Goal: Task Accomplishment & Management: Manage account settings

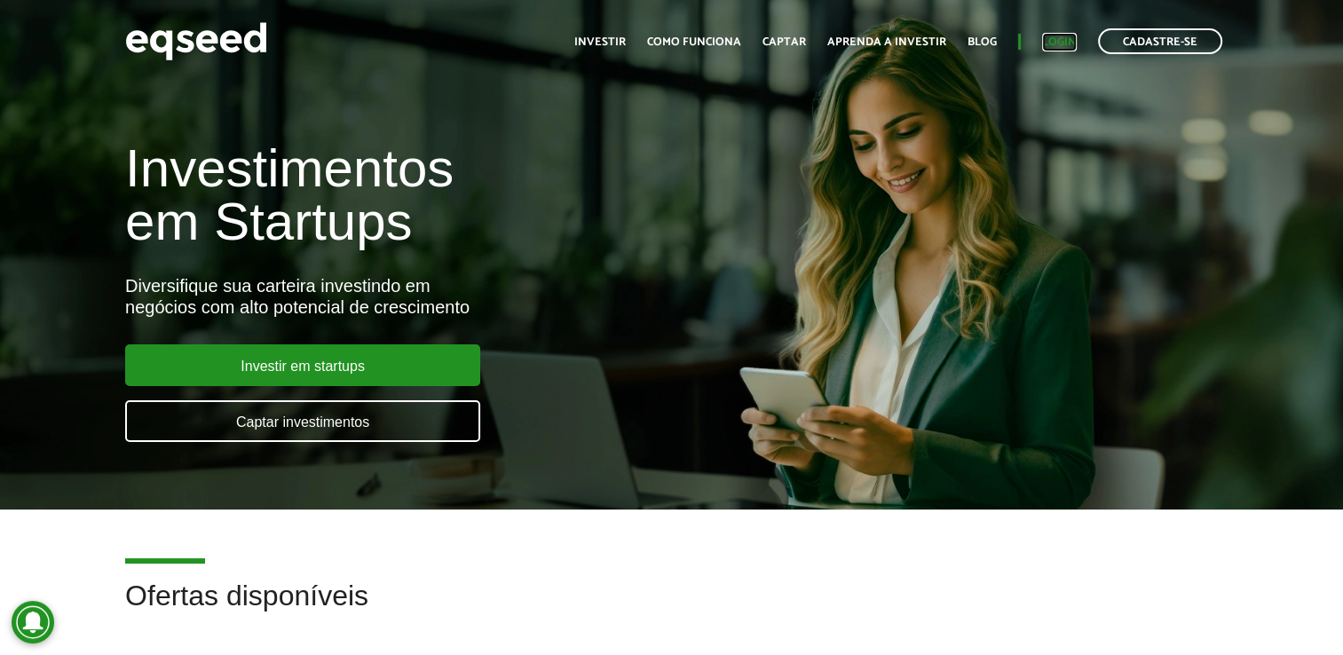
click at [1064, 36] on link "Login" at bounding box center [1059, 42] width 35 height 12
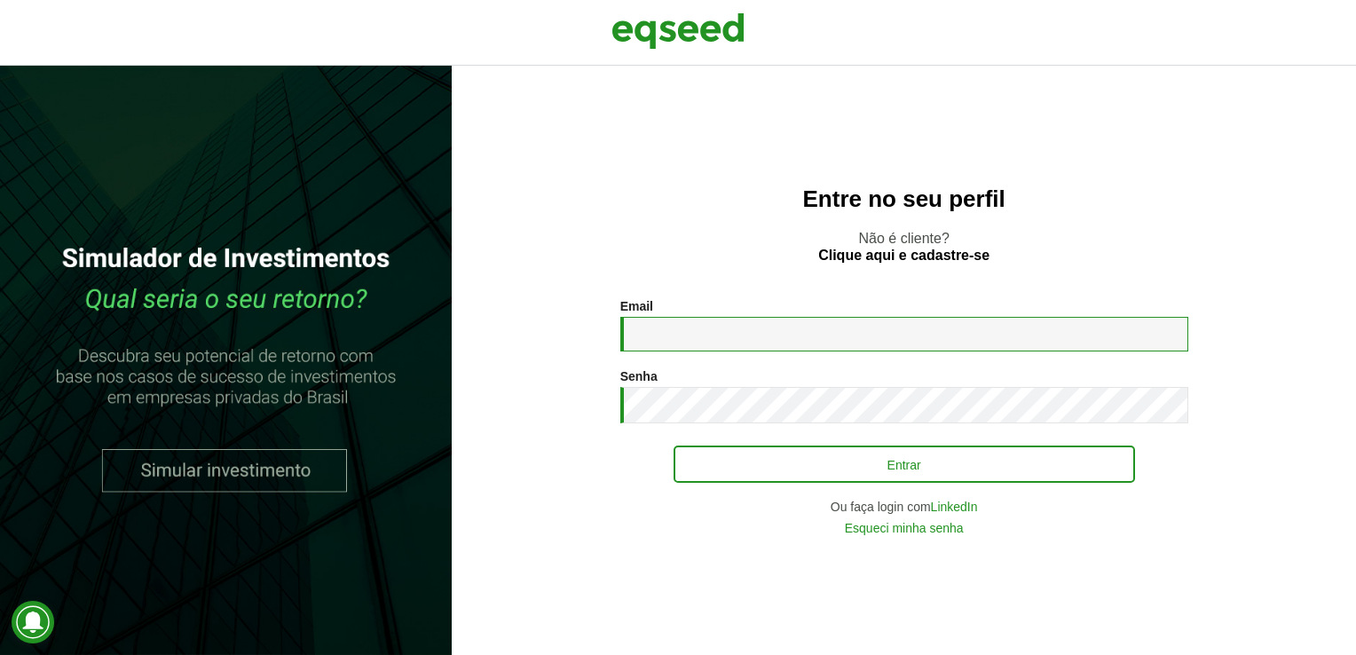
type input "**********"
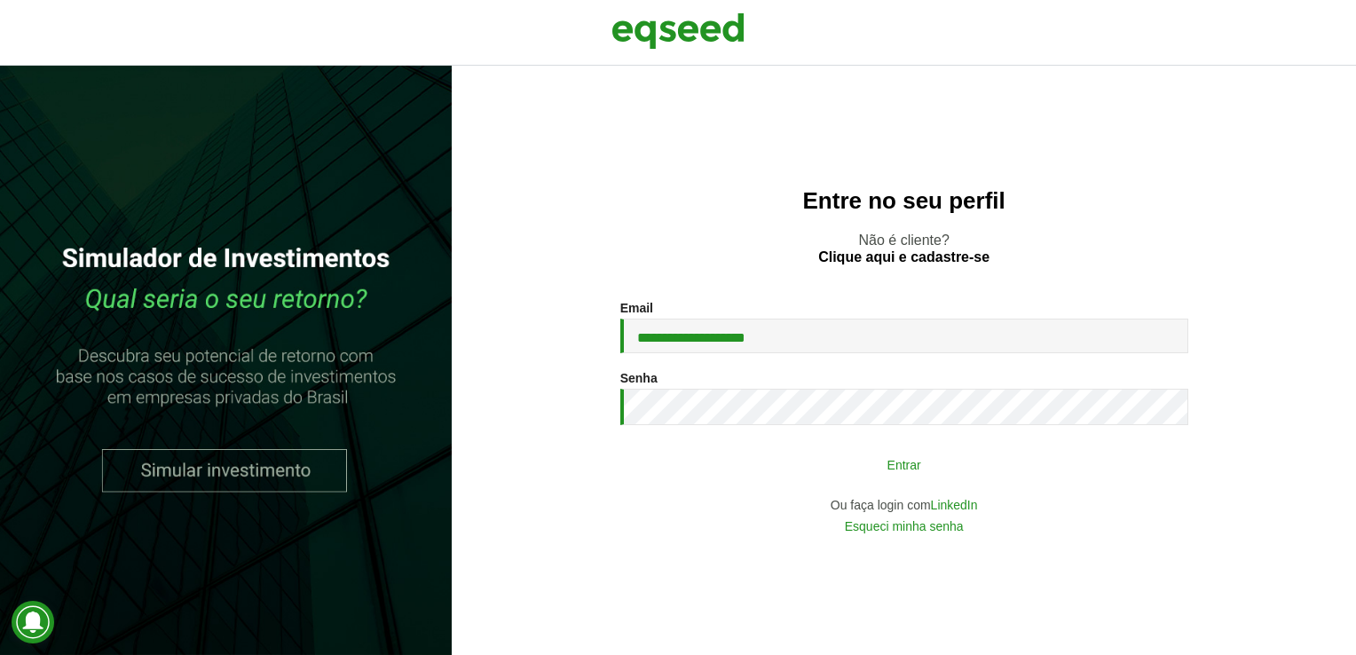
click at [802, 460] on button "Entrar" at bounding box center [904, 464] width 461 height 34
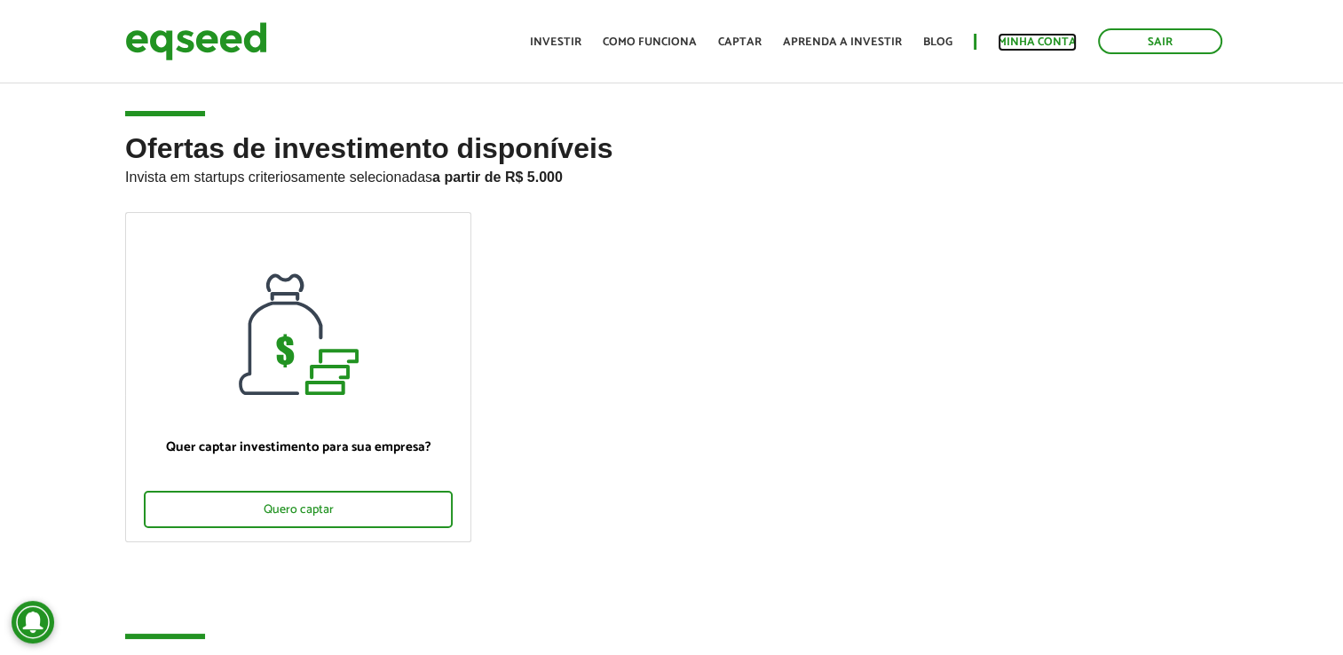
click at [1062, 41] on link "Minha conta" at bounding box center [1036, 42] width 79 height 12
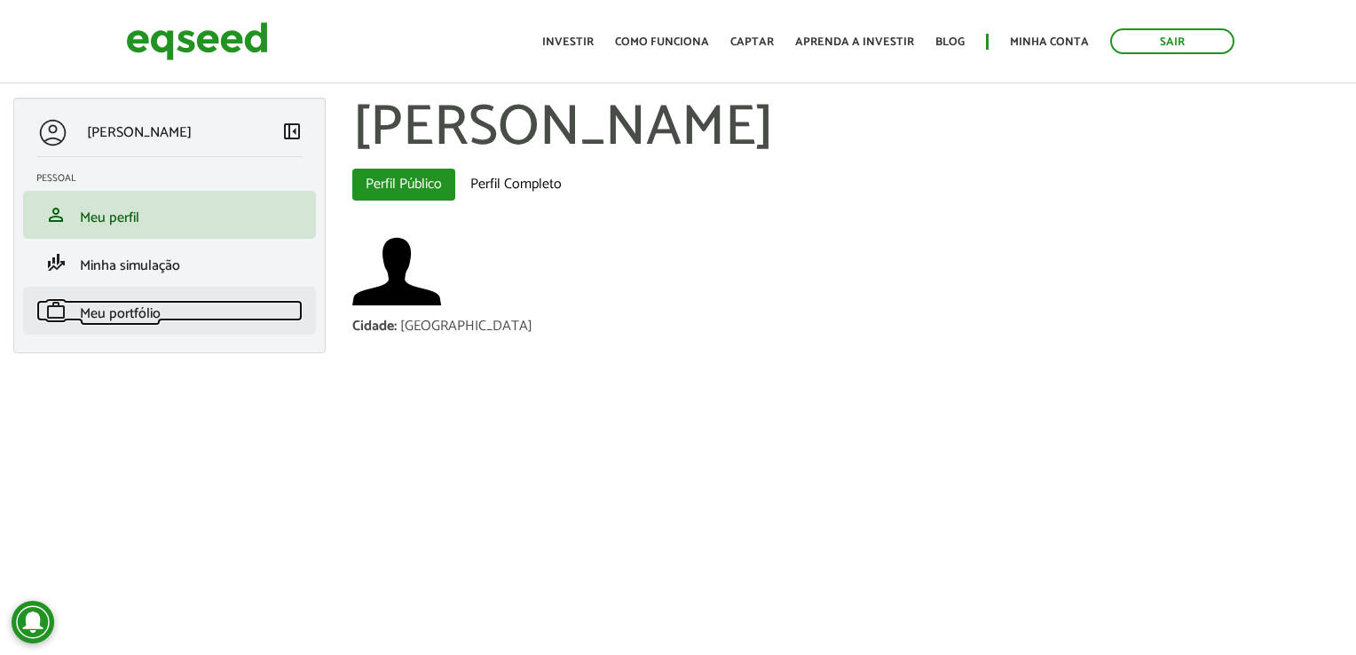
click at [146, 321] on span "Meu portfólio" at bounding box center [120, 314] width 81 height 24
click at [146, 312] on span "Meu portfólio" at bounding box center [120, 314] width 81 height 24
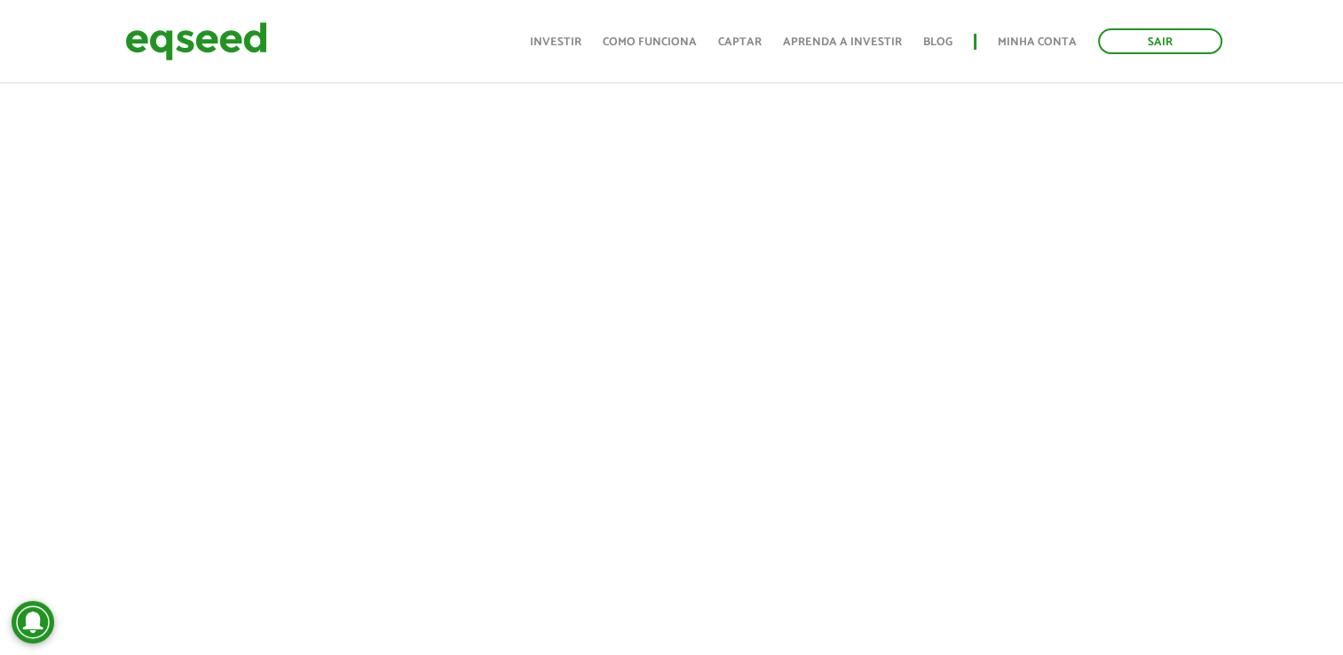
scroll to position [973, 0]
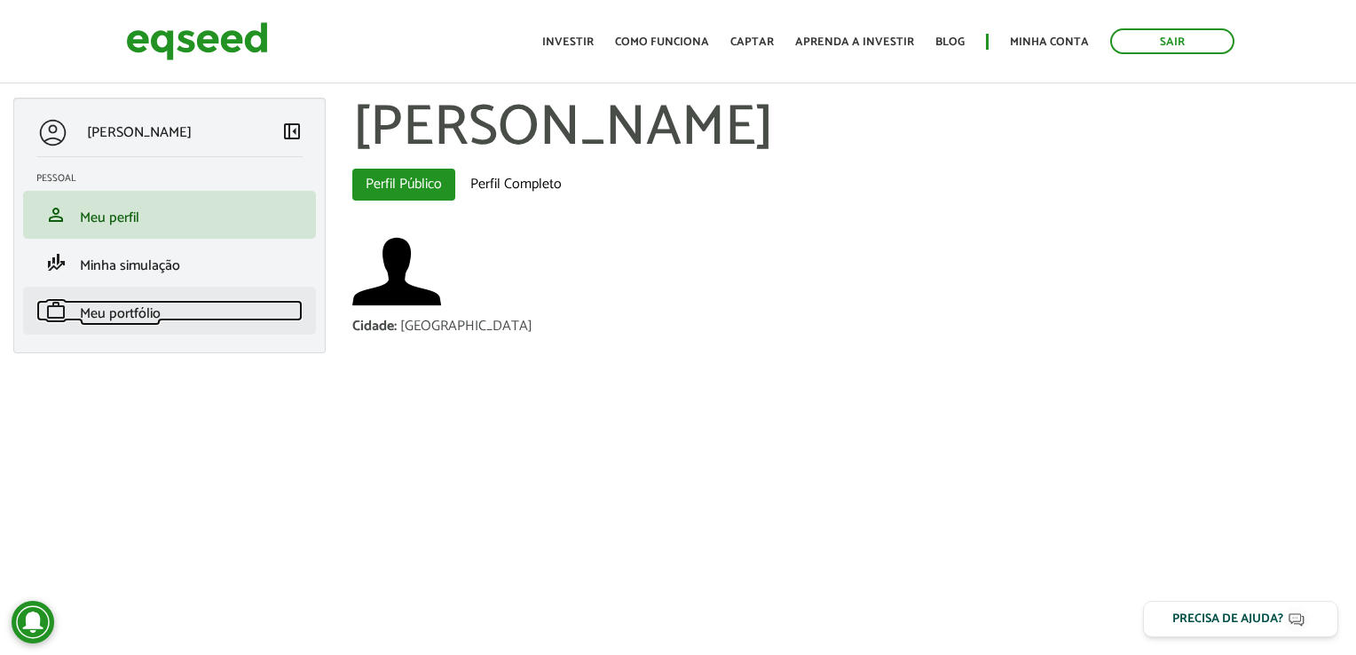
click at [96, 310] on span "Meu portfólio" at bounding box center [120, 314] width 81 height 24
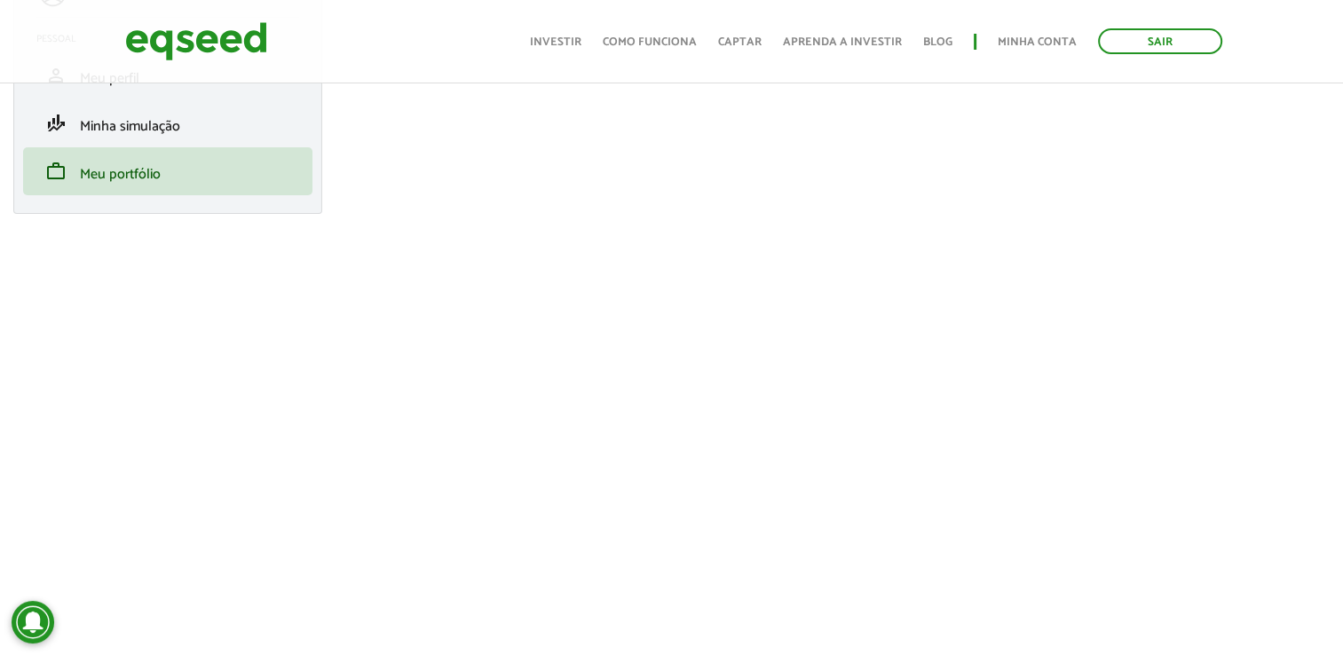
scroll to position [142, 0]
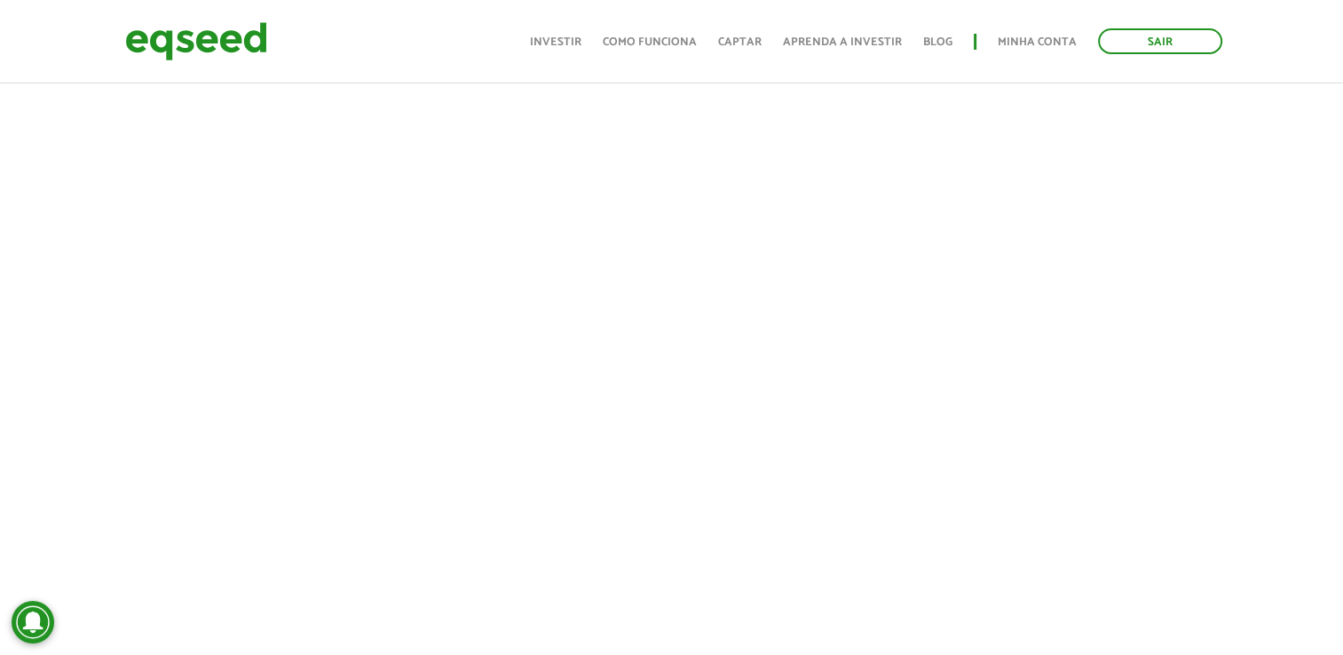
scroll to position [406, 0]
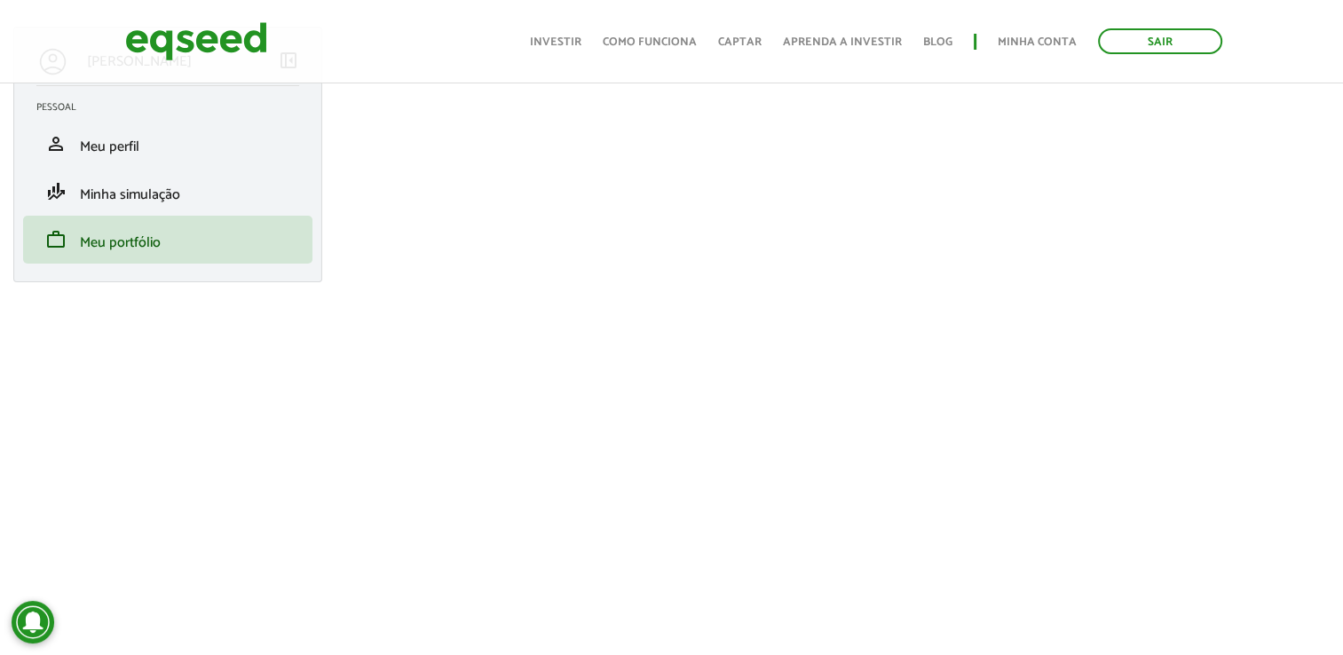
scroll to position [35, 0]
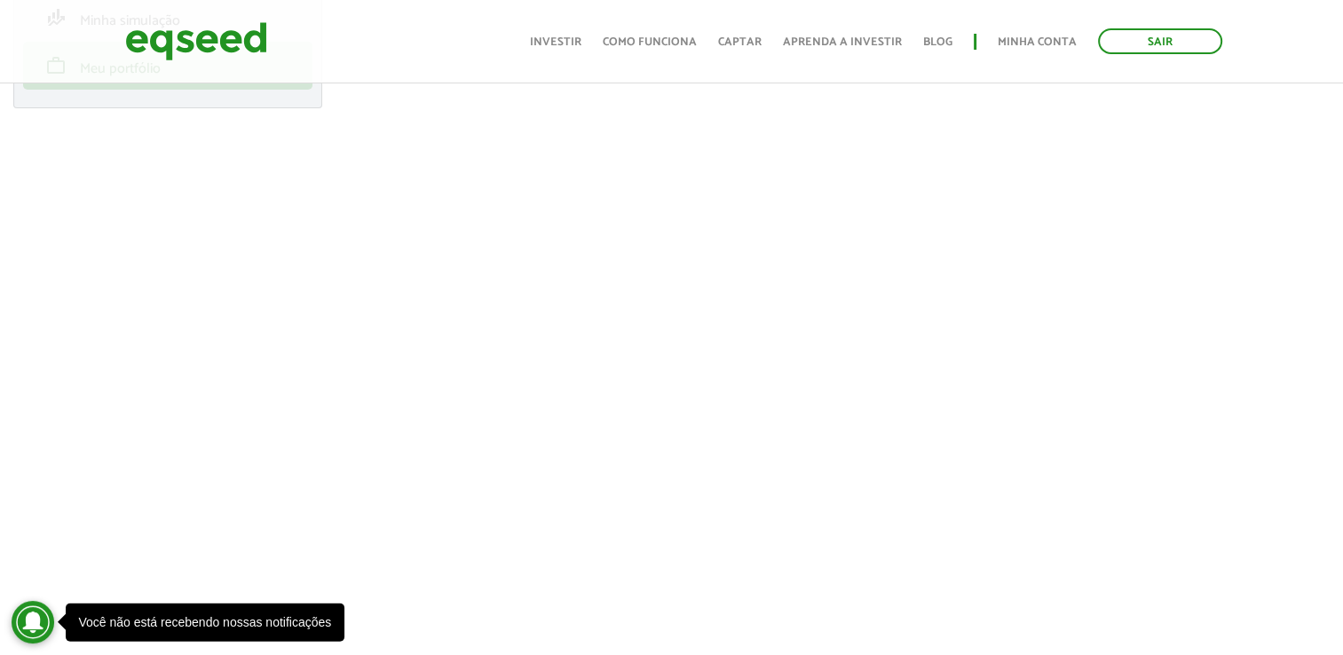
scroll to position [248, 0]
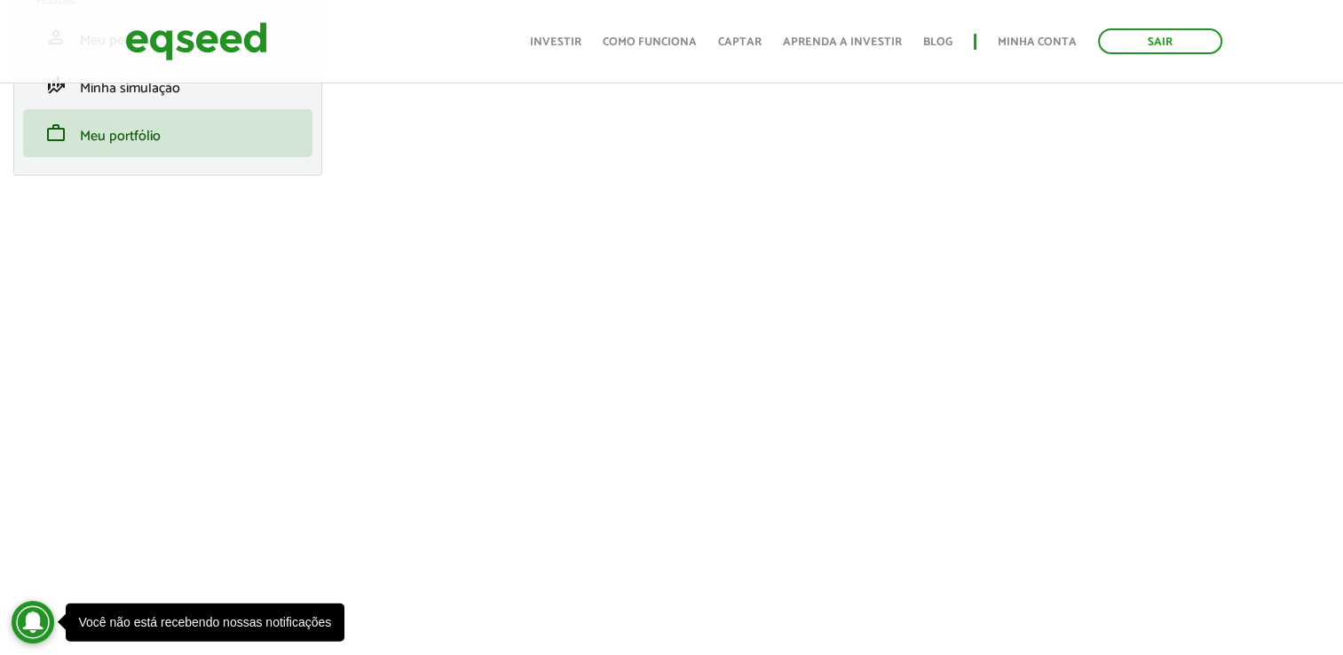
scroll to position [177, 0]
click at [1180, 38] on link "Sair" at bounding box center [1160, 41] width 124 height 26
